Goal: Information Seeking & Learning: Learn about a topic

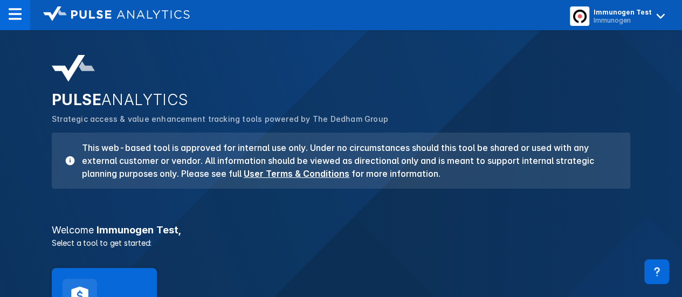
scroll to position [139, 0]
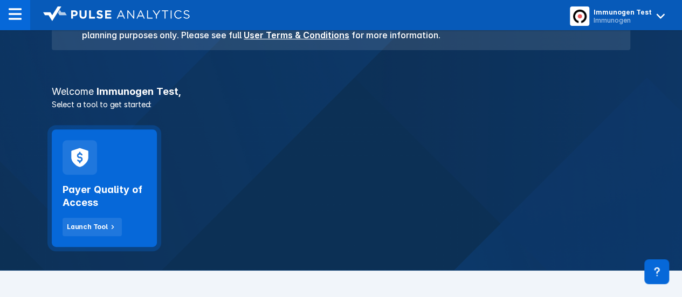
click at [118, 168] on div "Payer Quality of Access Launch Tool" at bounding box center [104, 188] width 105 height 118
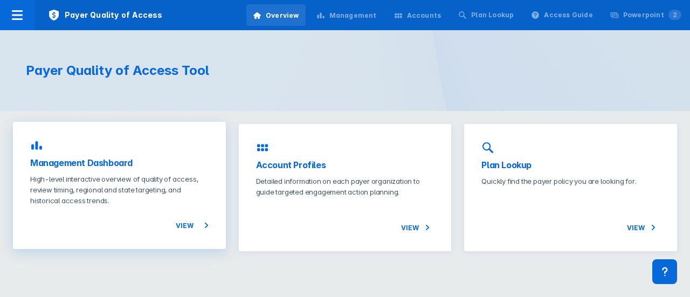
click at [148, 187] on p "High-level interactive overview of quality of access, review timing, regional a…" at bounding box center [119, 190] width 178 height 32
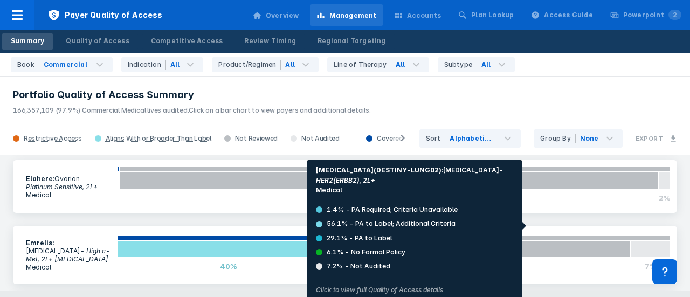
scroll to position [506, 0]
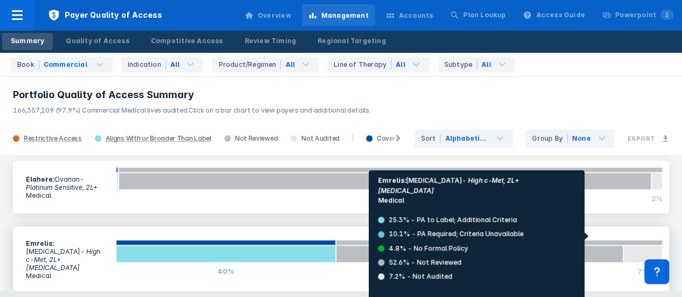
click at [542, 263] on div "53%" at bounding box center [479, 271] width 287 height 17
